Goal: Task Accomplishment & Management: Manage account settings

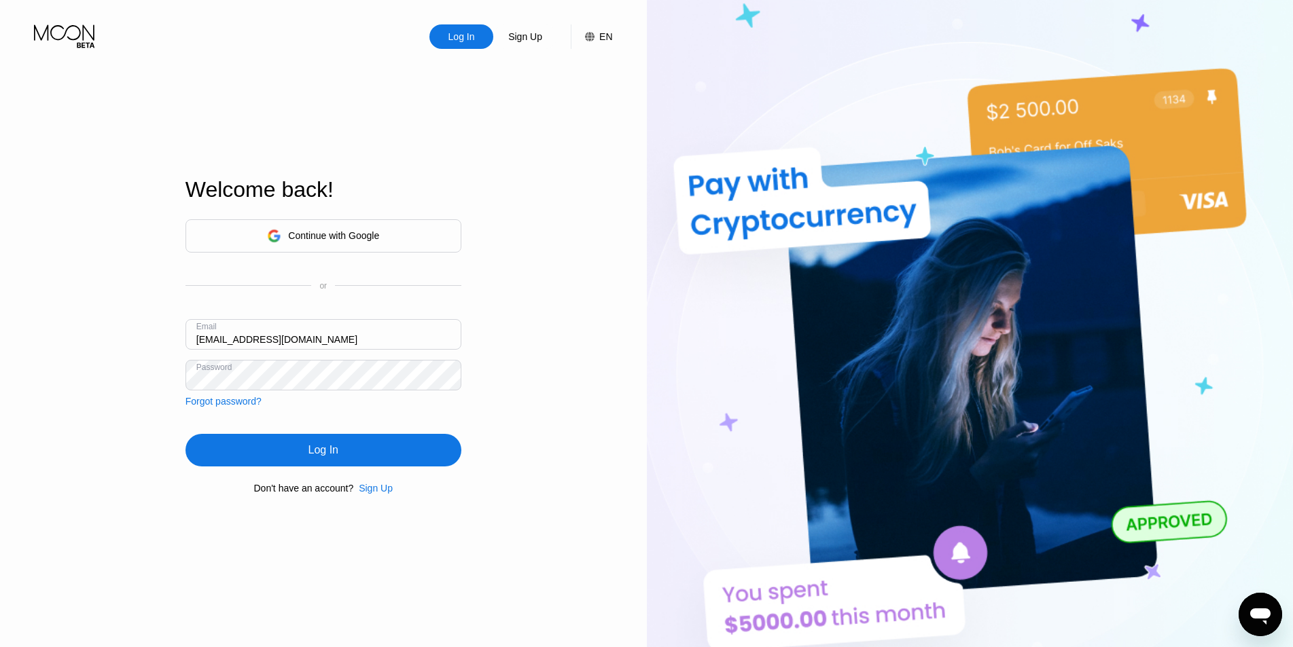
drag, startPoint x: 293, startPoint y: 344, endPoint x: 151, endPoint y: 343, distance: 141.3
click at [143, 332] on div "Log In Sign Up EN Language Select an item Save Welcome back! Continue with Goog…" at bounding box center [323, 356] width 647 height 712
paste input "v-31.07"
type input "[EMAIL_ADDRESS][DOMAIN_NAME]"
click at [315, 465] on div "Log In" at bounding box center [323, 450] width 276 height 33
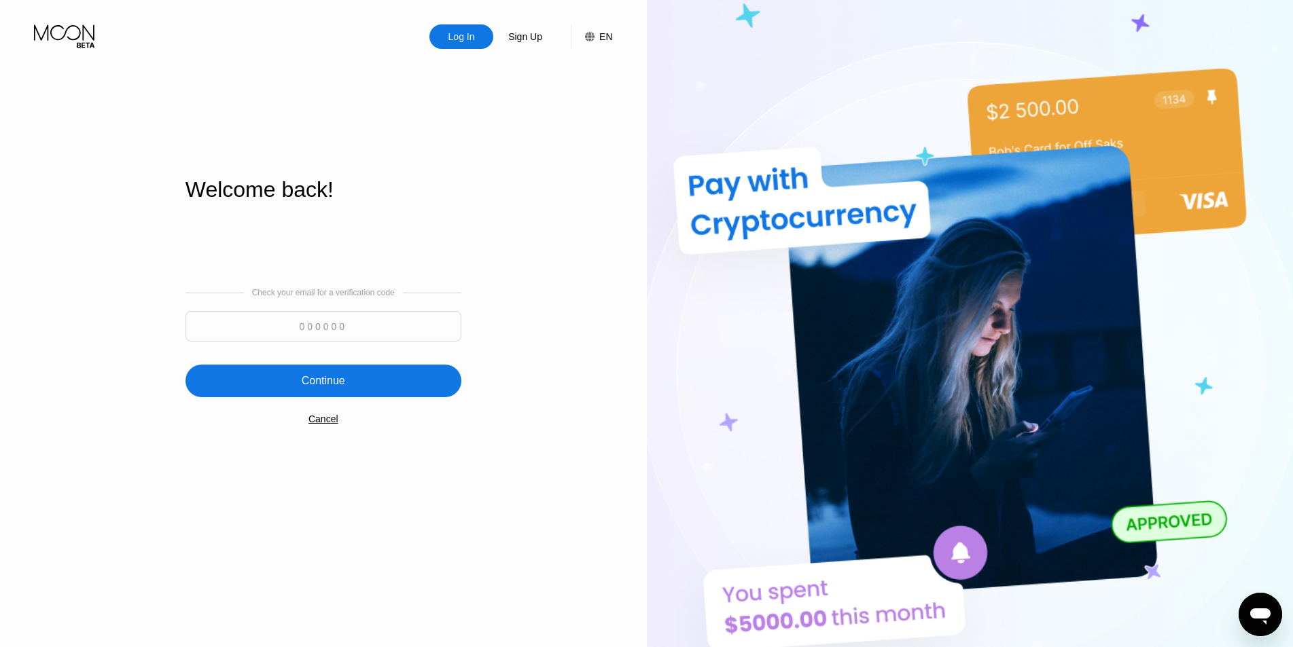
click at [381, 311] on div "Check your email for a verification code" at bounding box center [323, 318] width 276 height 60
click at [381, 317] on input at bounding box center [323, 326] width 276 height 31
type input "406141"
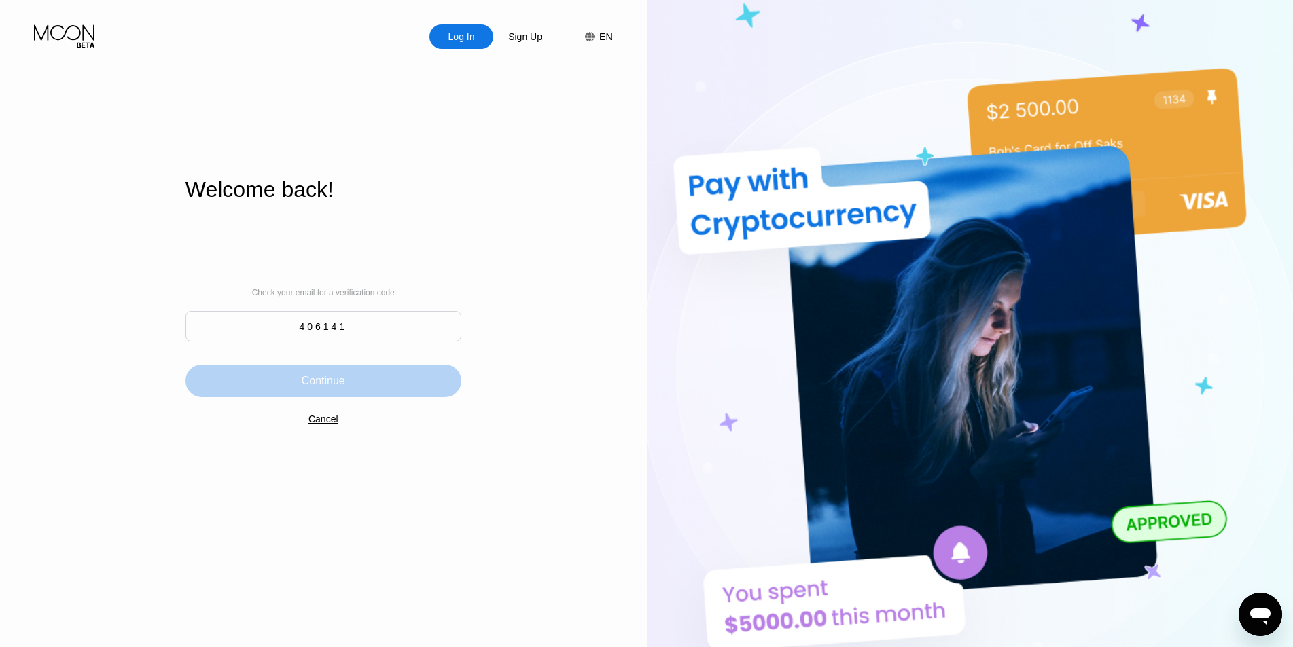
click at [346, 381] on div "Continue" at bounding box center [323, 381] width 276 height 33
